Goal: Transaction & Acquisition: Subscribe to service/newsletter

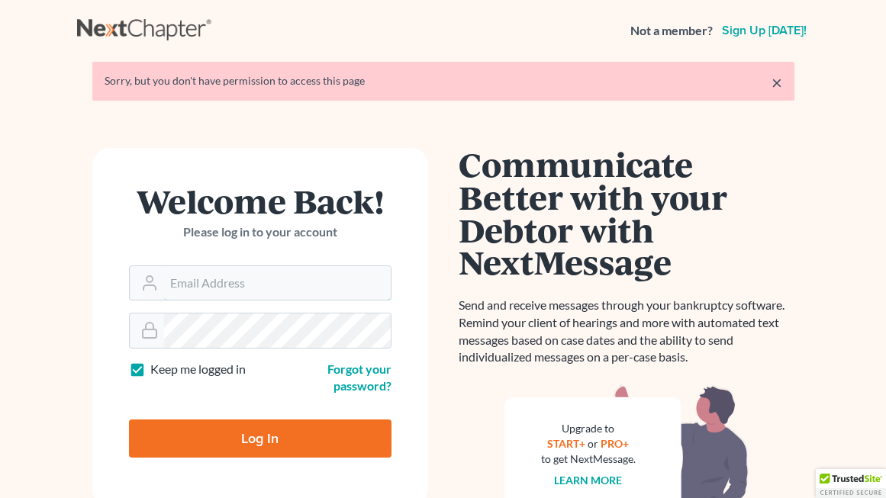
type input "[PERSON_NAME][EMAIL_ADDRESS][DOMAIN_NAME]"
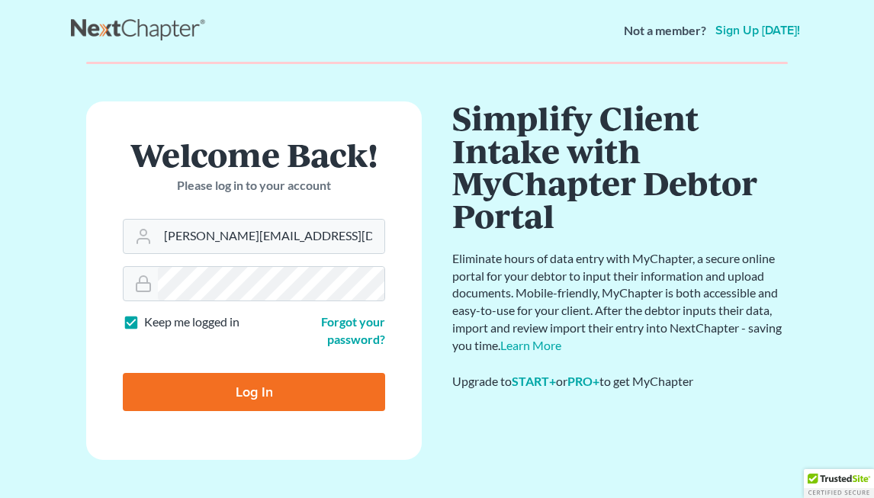
click at [277, 449] on form "Welcome Back! Please log in to your account Email Address karl@mjblawmn.com Pas…" at bounding box center [254, 280] width 336 height 358
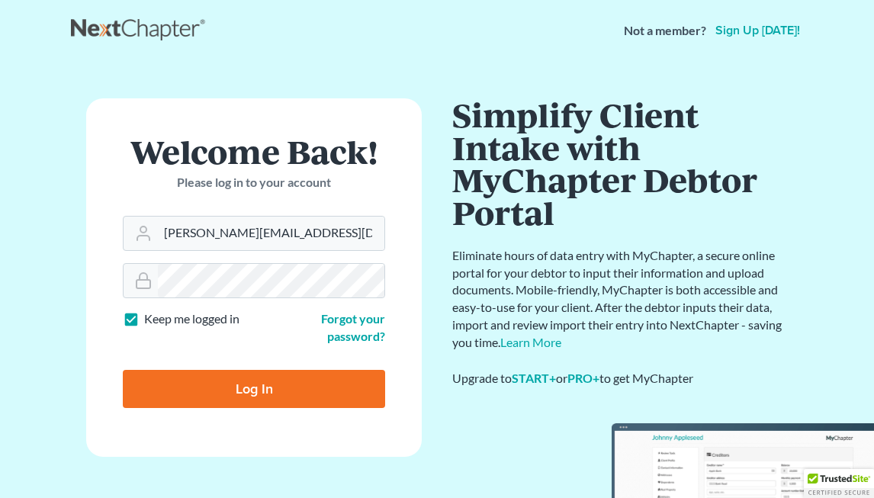
click at [291, 387] on input "Log In" at bounding box center [254, 389] width 262 height 38
type input "Thinking..."
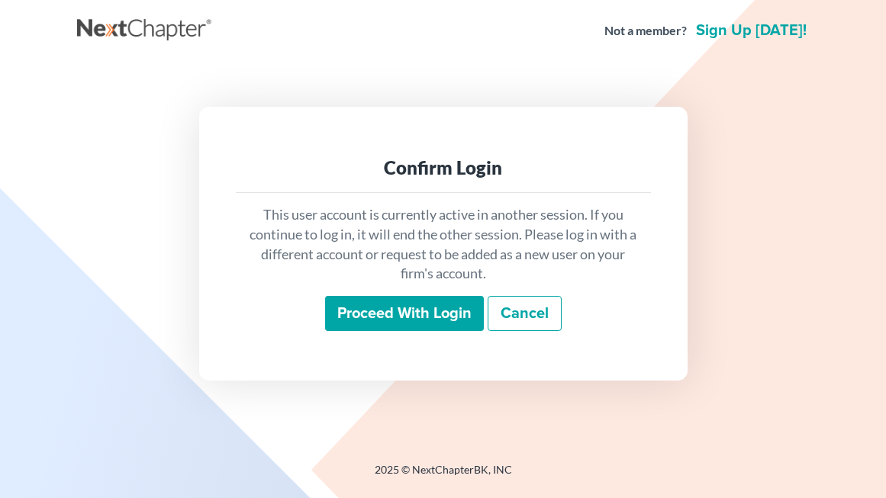
click at [453, 314] on input "Proceed with login" at bounding box center [404, 313] width 159 height 35
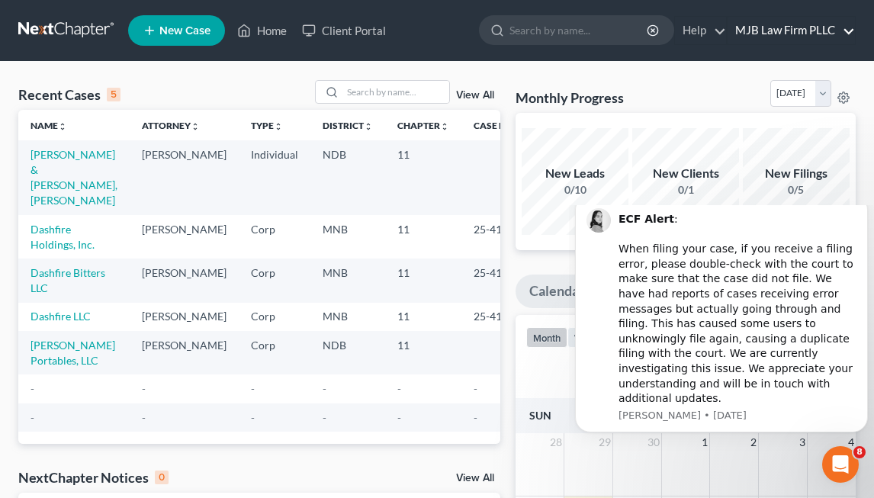
click at [828, 36] on link "MJB Law Firm PLLC" at bounding box center [791, 30] width 127 height 27
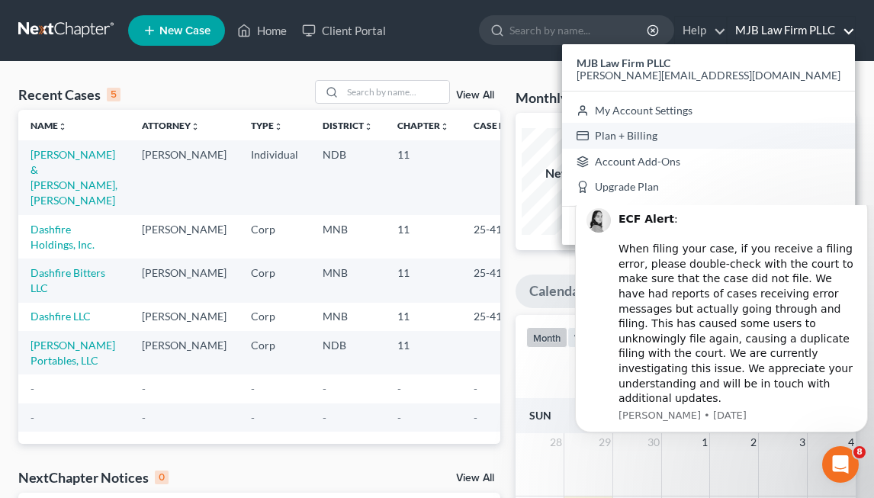
click at [794, 134] on link "Plan + Billing" at bounding box center [708, 136] width 293 height 26
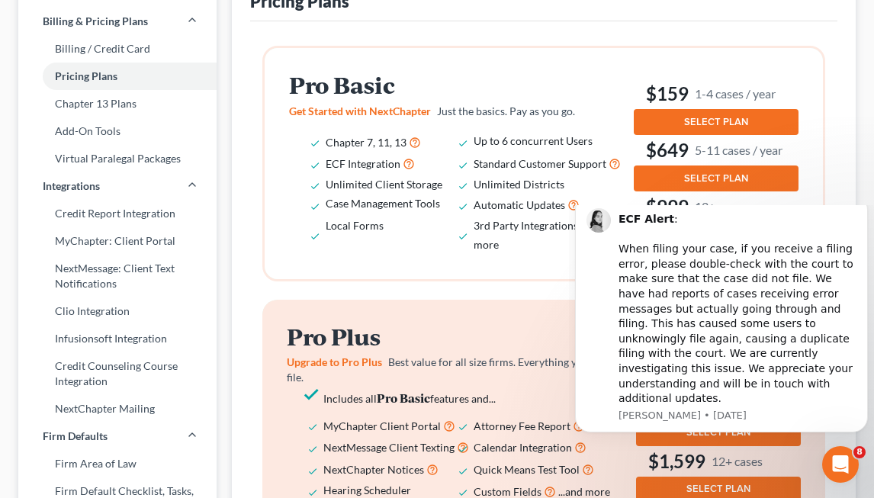
scroll to position [229, 0]
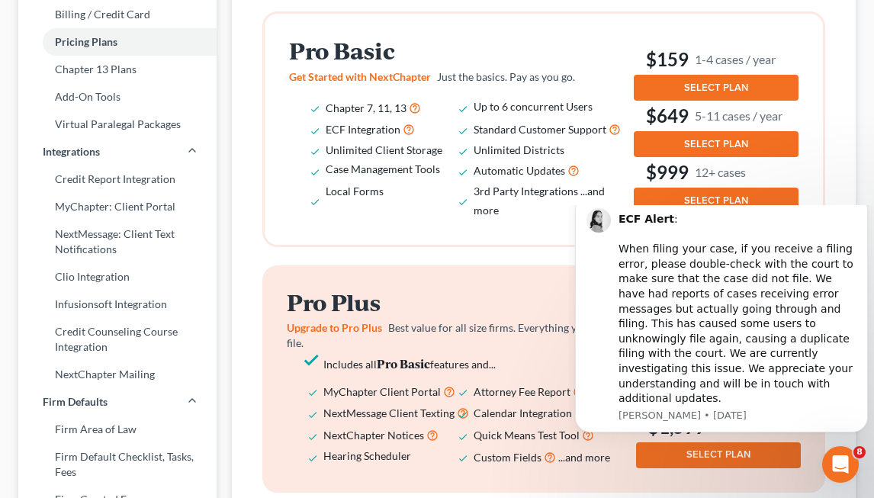
click at [498, 69] on p "Get Started with NextChapter Just the basics. Pay as you go." at bounding box center [458, 76] width 339 height 15
click at [691, 92] on span "SELECT PLAN" at bounding box center [716, 88] width 64 height 12
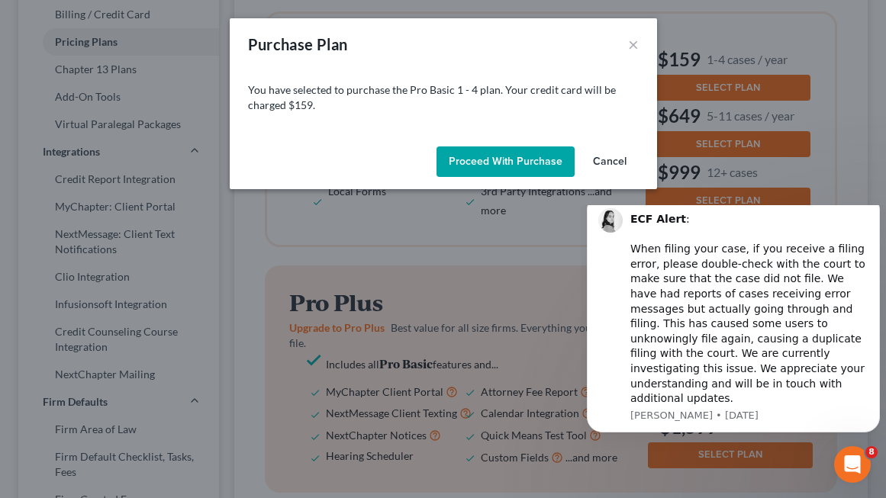
click at [608, 164] on button "Cancel" at bounding box center [609, 161] width 58 height 31
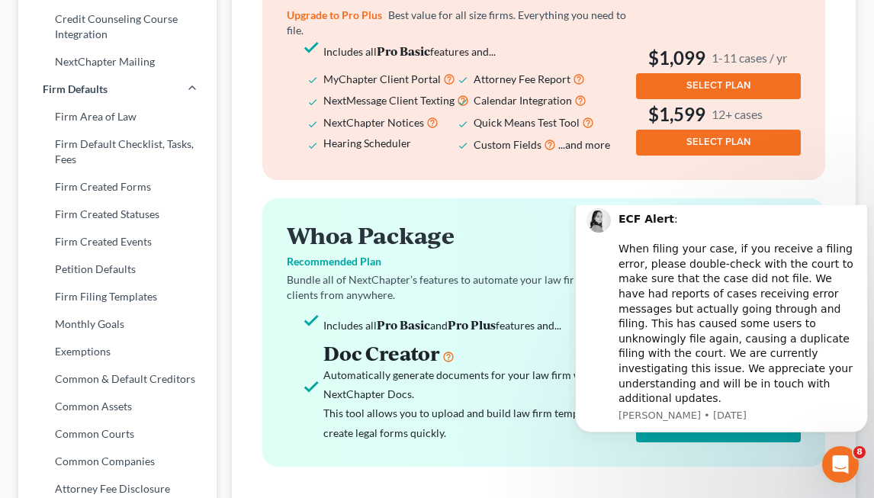
scroll to position [528, 0]
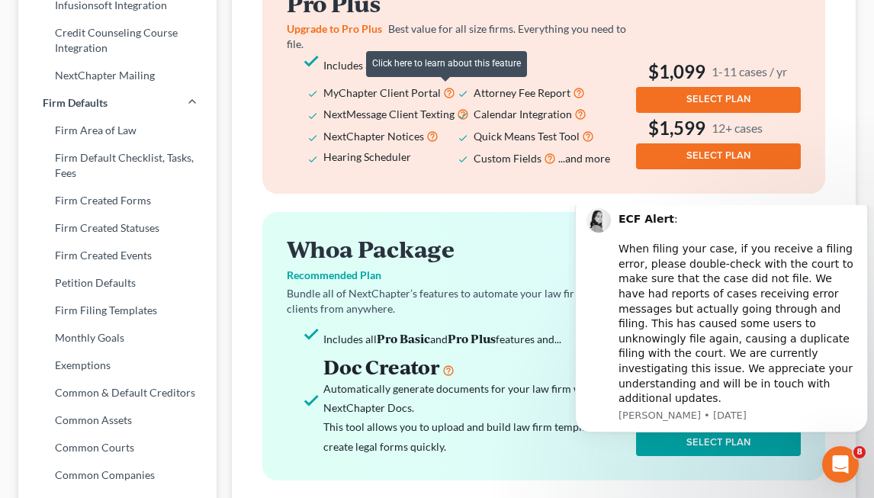
click at [447, 91] on icon at bounding box center [449, 92] width 12 height 14
